Goal: Navigation & Orientation: Find specific page/section

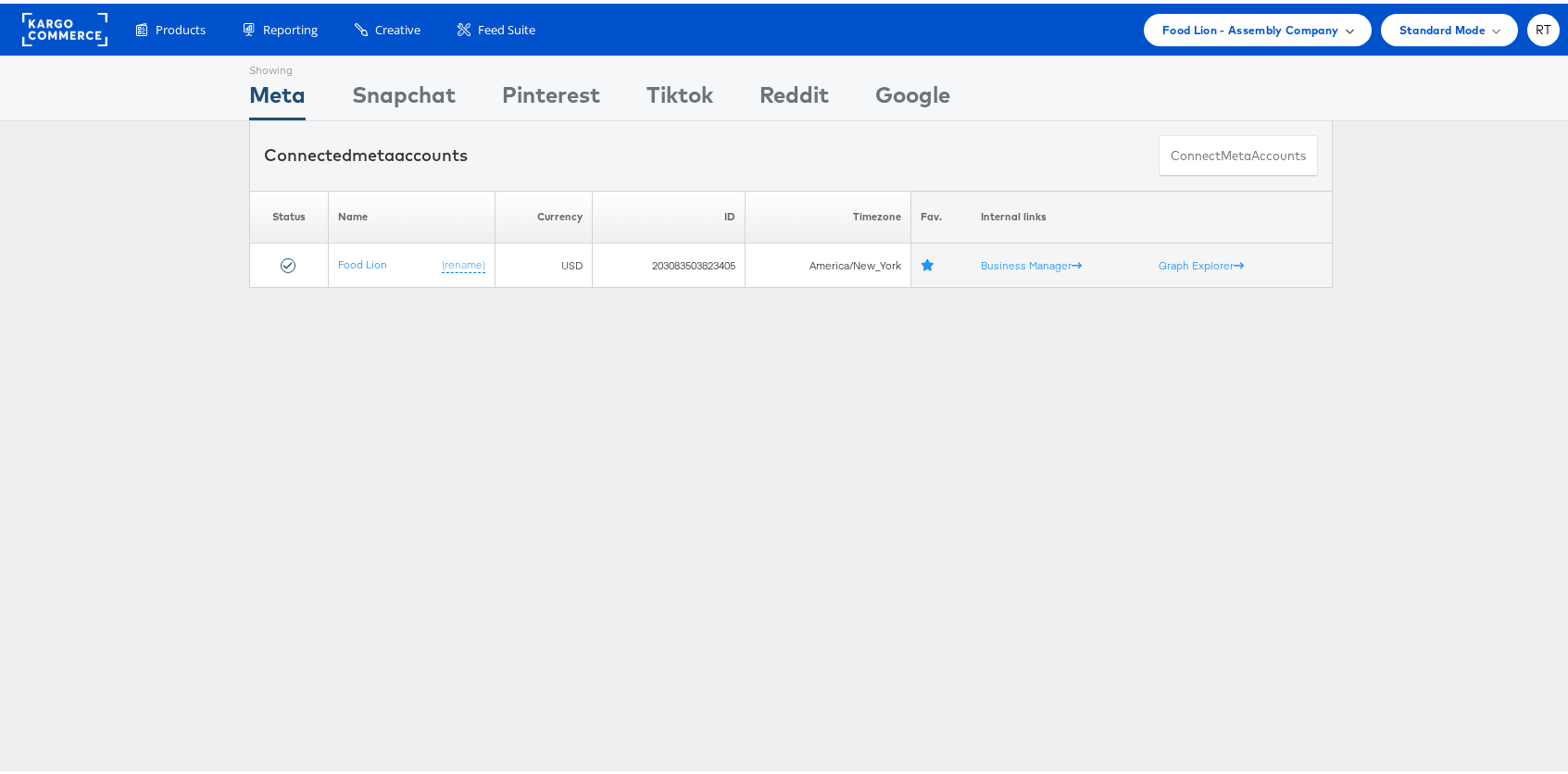
click at [1259, 26] on span "Food Lion - Assembly Company" at bounding box center [1252, 26] width 177 height 19
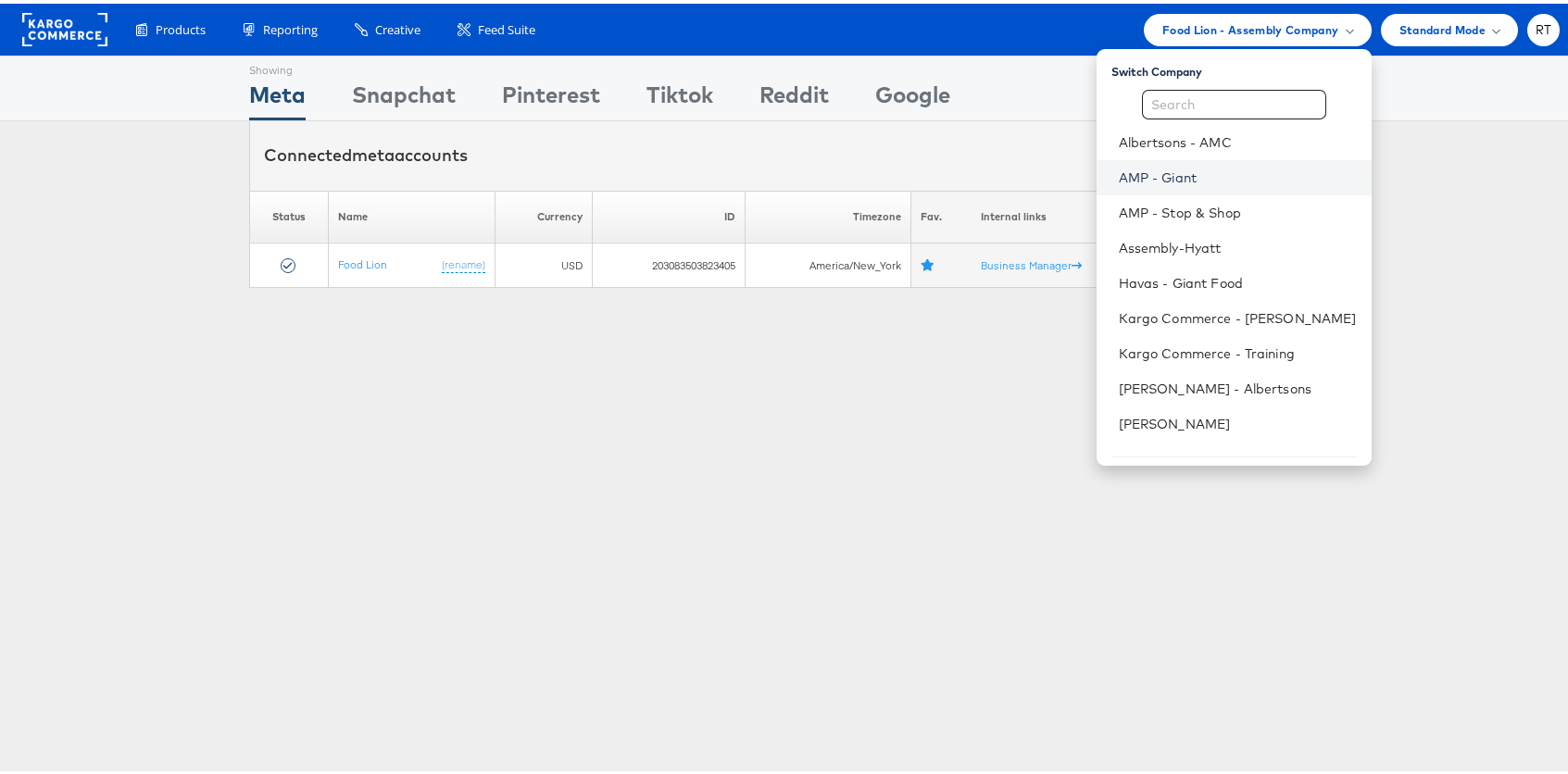
click at [1220, 178] on link "AMP - Giant" at bounding box center [1238, 173] width 239 height 18
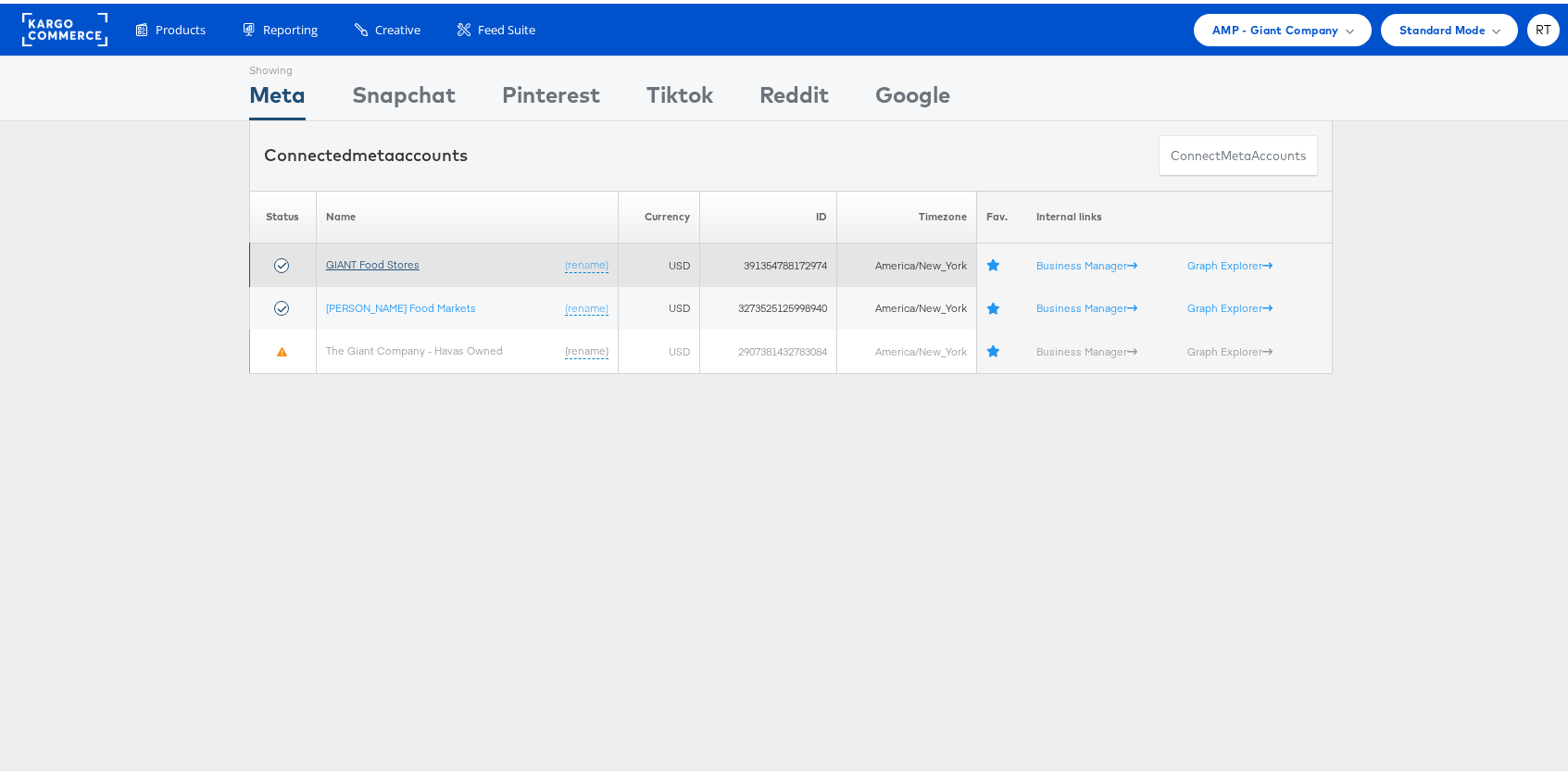
click at [382, 259] on link "GIANT Food Stores" at bounding box center [372, 261] width 93 height 13
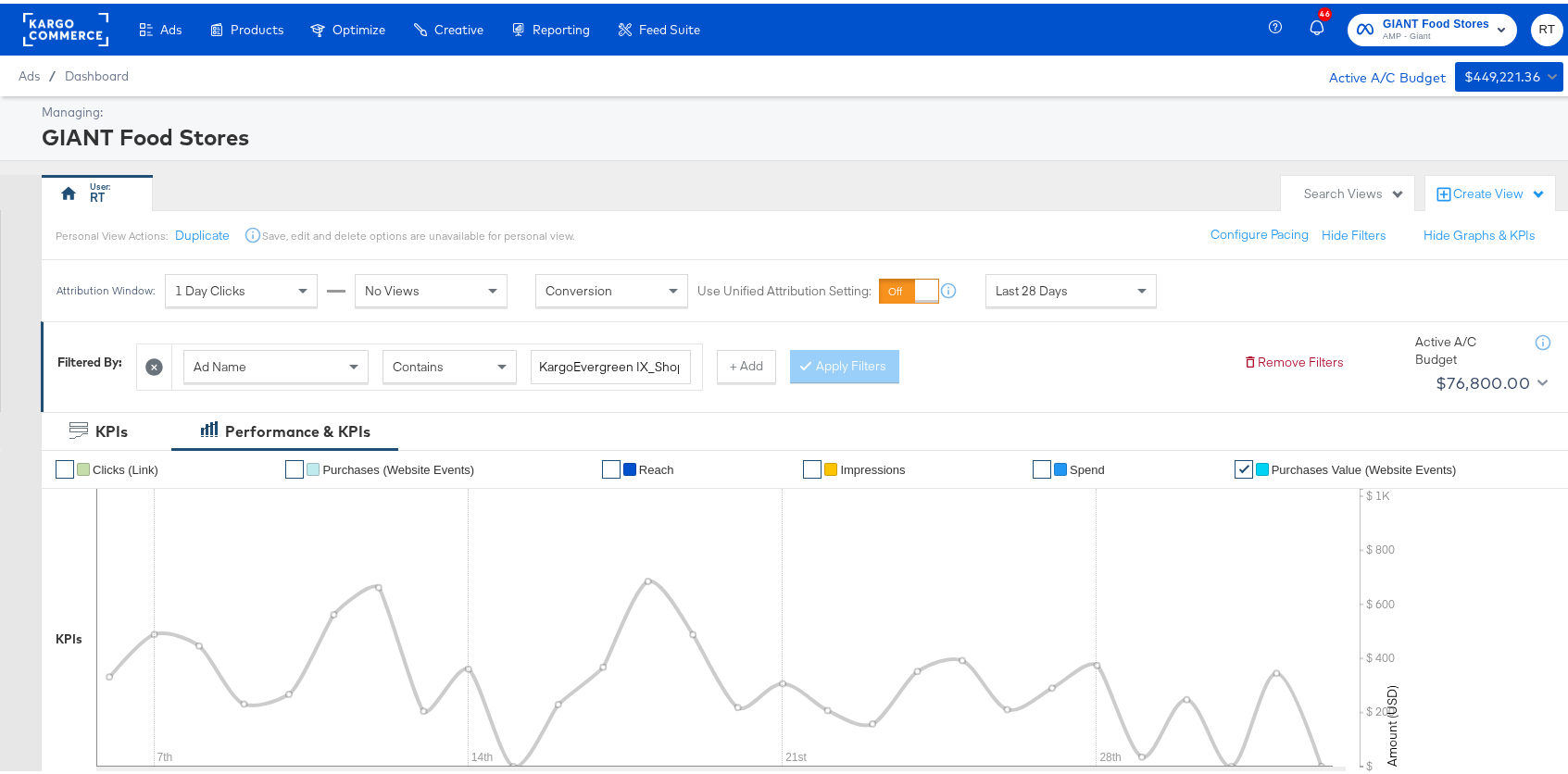
click at [1033, 469] on link "✔" at bounding box center [1042, 465] width 18 height 18
